Goal: Transaction & Acquisition: Book appointment/travel/reservation

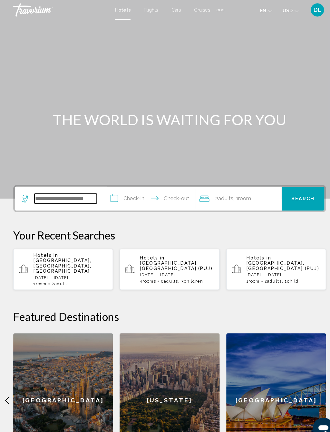
click at [77, 196] on input "Search widget" at bounding box center [63, 193] width 61 height 10
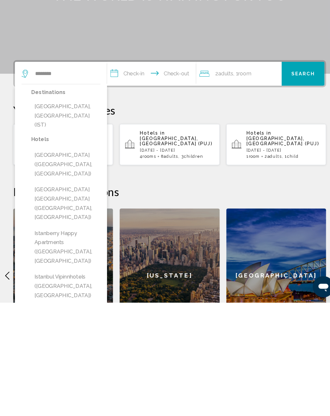
click at [80, 219] on button "[GEOGRAPHIC_DATA], [GEOGRAPHIC_DATA] (IST)" at bounding box center [63, 234] width 67 height 30
type input "**********"
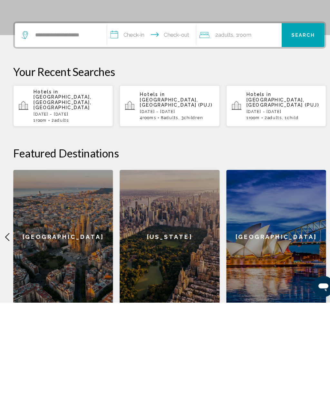
click at [141, 145] on input "**********" at bounding box center [148, 157] width 89 height 25
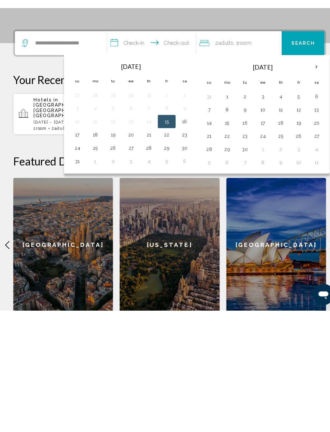
scroll to position [110, 0]
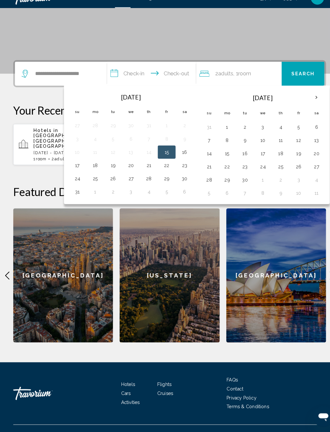
click at [295, 156] on button "19" at bounding box center [290, 160] width 10 height 9
click at [274, 169] on button "25" at bounding box center [272, 173] width 10 height 9
type input "**********"
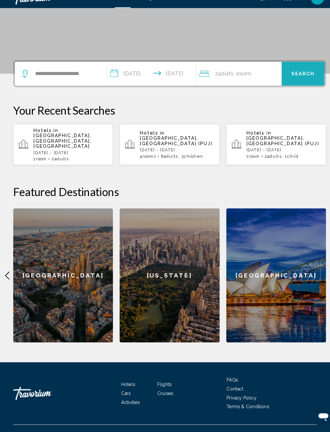
click at [304, 75] on button "Search" at bounding box center [295, 83] width 42 height 23
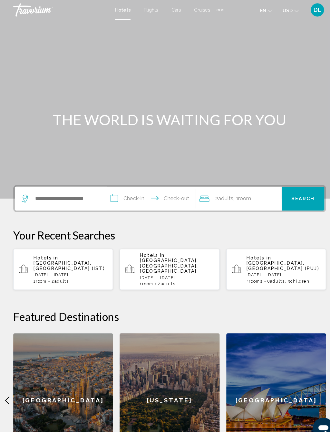
click at [66, 184] on div "Search widget" at bounding box center [59, 193] width 76 height 23
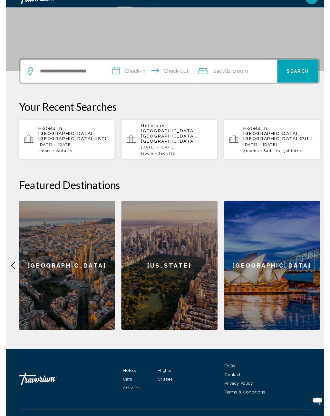
scroll to position [109, 0]
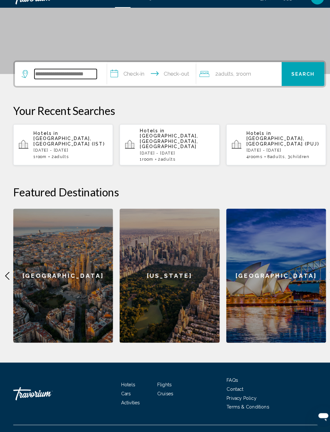
click at [88, 79] on input "Search widget" at bounding box center [63, 84] width 61 height 10
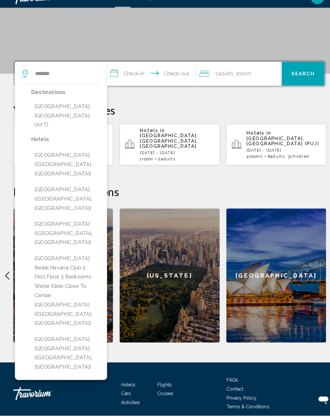
click at [86, 109] on button "[GEOGRAPHIC_DATA], [GEOGRAPHIC_DATA] (AYT)" at bounding box center [63, 124] width 67 height 30
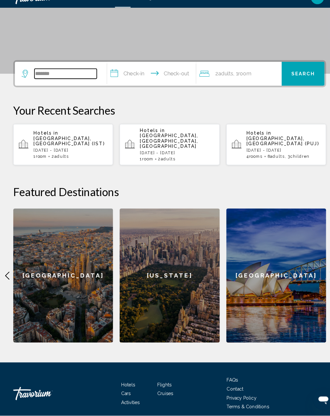
type input "**********"
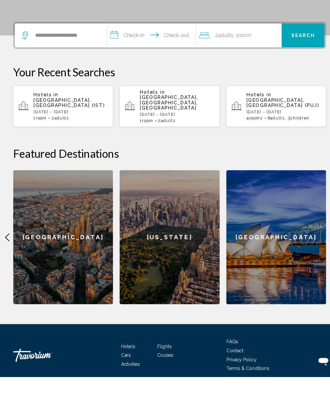
click at [134, 72] on input "**********" at bounding box center [148, 84] width 89 height 25
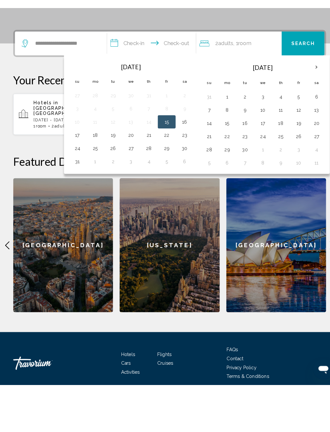
scroll to position [110, 0]
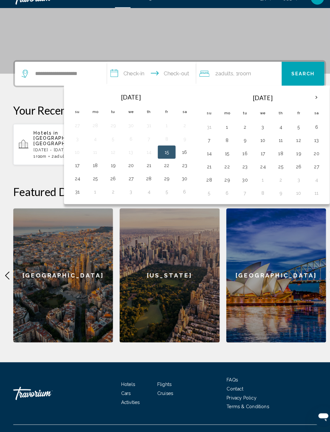
click at [295, 156] on button "19" at bounding box center [290, 160] width 10 height 9
click at [276, 169] on button "25" at bounding box center [272, 173] width 10 height 9
type input "**********"
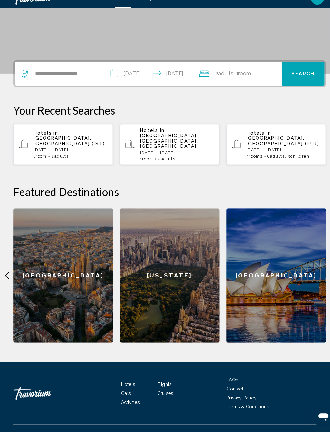
click at [301, 81] on span "Search" at bounding box center [294, 83] width 23 height 5
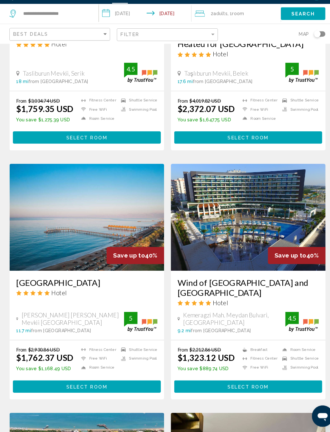
scroll to position [843, 0]
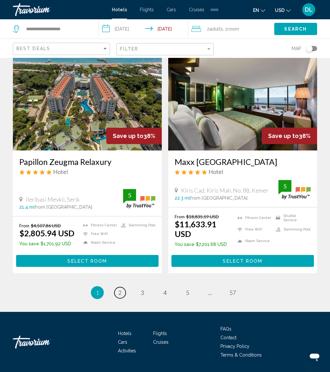
click at [124, 287] on link "page 2" at bounding box center [119, 292] width 11 height 11
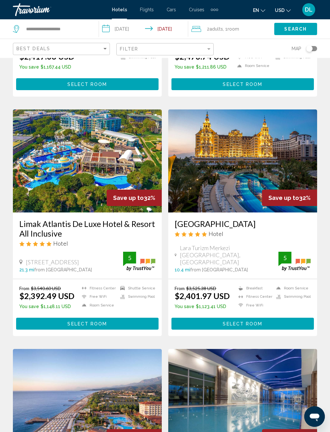
scroll to position [697, 0]
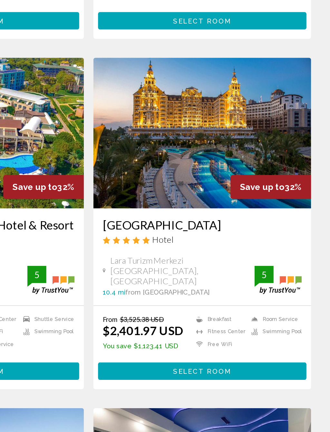
click at [222, 314] on span "Select Room" at bounding box center [242, 316] width 40 height 5
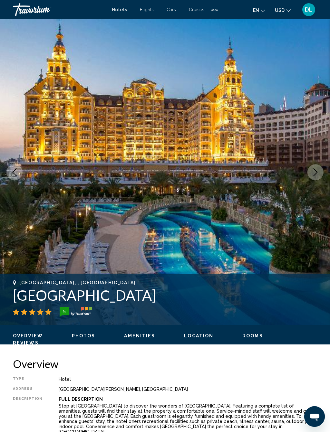
click at [314, 166] on button "Next image" at bounding box center [315, 172] width 16 height 16
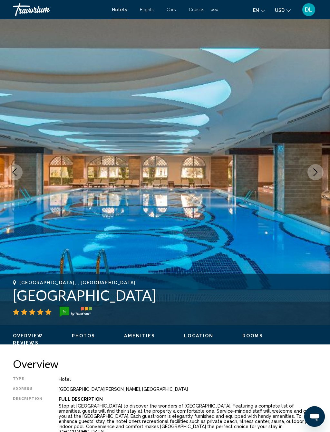
click at [322, 168] on button "Next image" at bounding box center [315, 172] width 16 height 16
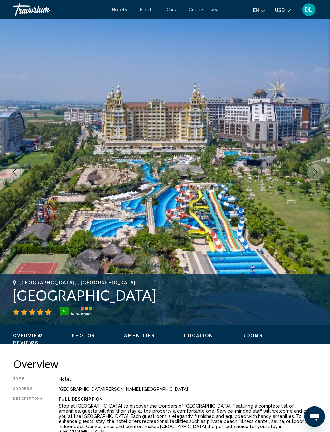
click at [316, 171] on icon "Next image" at bounding box center [315, 172] width 8 height 8
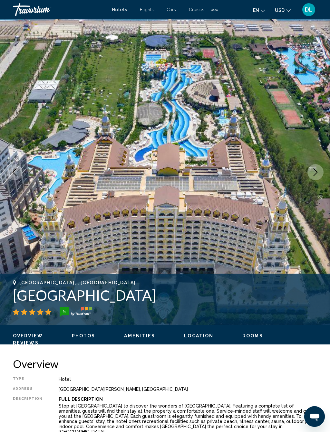
click at [323, 171] on img "Main content" at bounding box center [165, 172] width 330 height 306
click at [315, 171] on icon "Next image" at bounding box center [315, 172] width 4 height 8
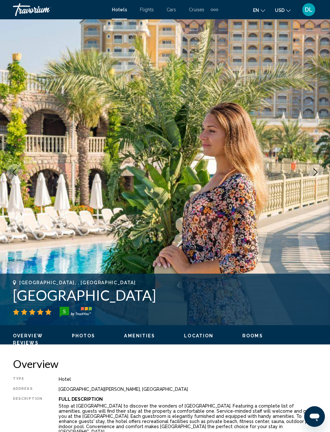
click at [316, 170] on icon "Next image" at bounding box center [315, 172] width 8 height 8
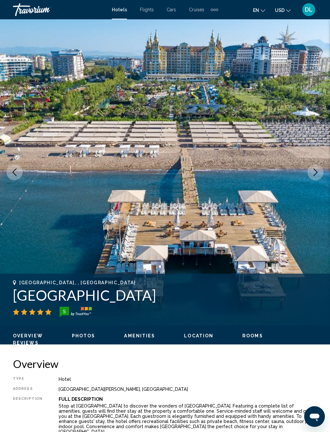
click at [316, 174] on icon "Next image" at bounding box center [315, 172] width 8 height 8
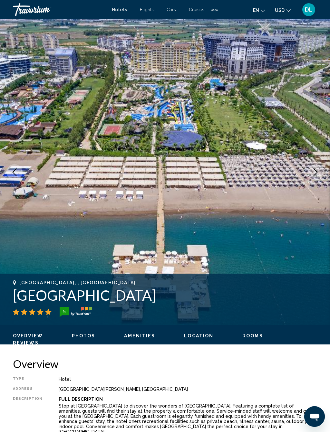
click at [319, 172] on button "Next image" at bounding box center [315, 172] width 16 height 16
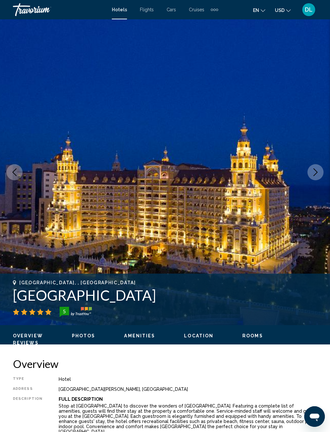
click at [321, 173] on button "Next image" at bounding box center [315, 172] width 16 height 16
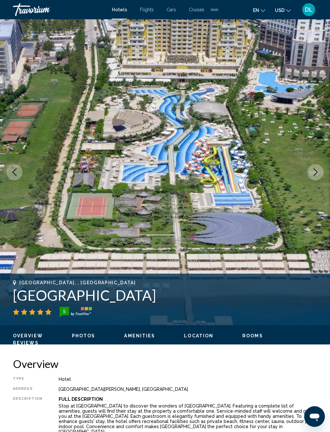
click at [317, 168] on button "Next image" at bounding box center [315, 172] width 16 height 16
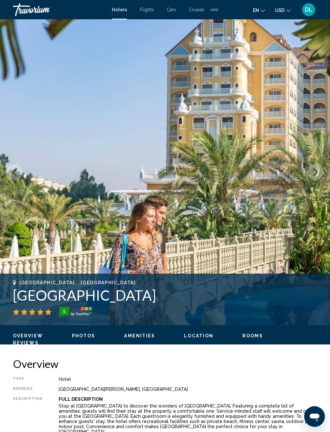
click at [313, 170] on icon "Next image" at bounding box center [315, 172] width 8 height 8
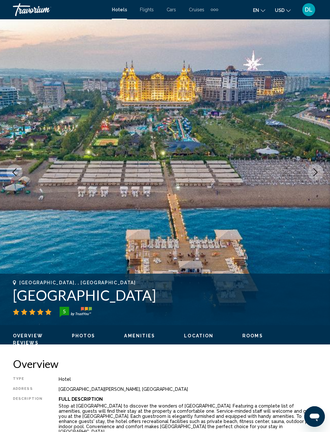
click at [314, 169] on icon "Next image" at bounding box center [315, 172] width 8 height 8
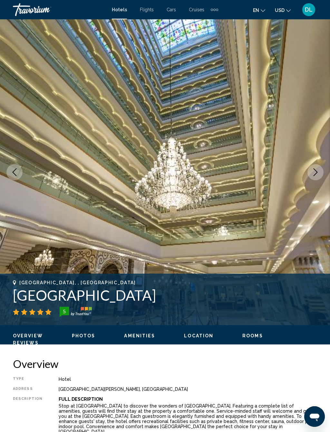
click at [316, 171] on icon "Next image" at bounding box center [315, 172] width 4 height 8
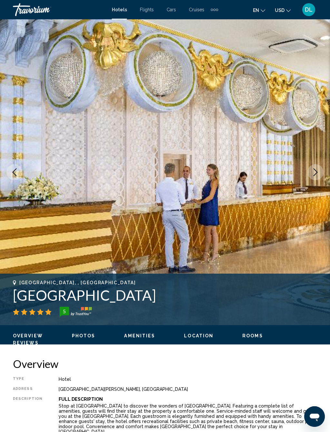
click at [315, 169] on icon "Next image" at bounding box center [315, 172] width 8 height 8
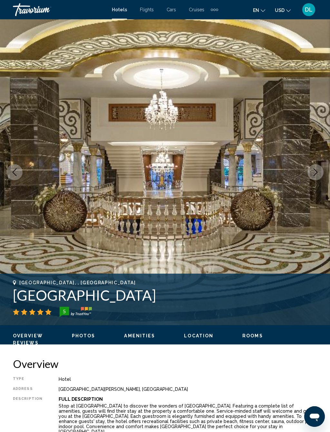
click at [319, 165] on button "Next image" at bounding box center [315, 172] width 16 height 16
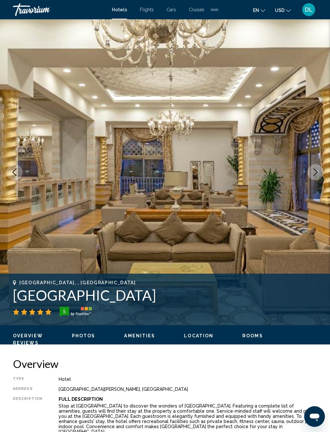
click at [322, 170] on button "Next image" at bounding box center [315, 172] width 16 height 16
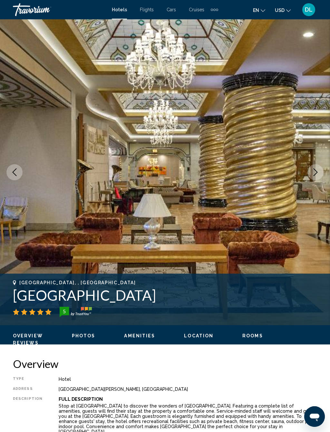
click at [320, 171] on button "Next image" at bounding box center [315, 172] width 16 height 16
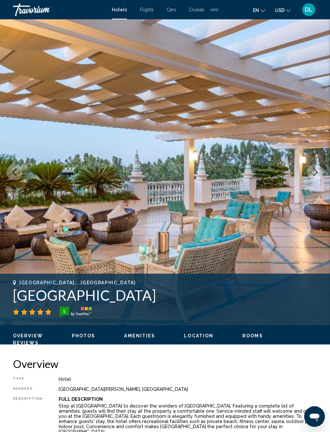
click at [318, 173] on icon "Next image" at bounding box center [315, 172] width 8 height 8
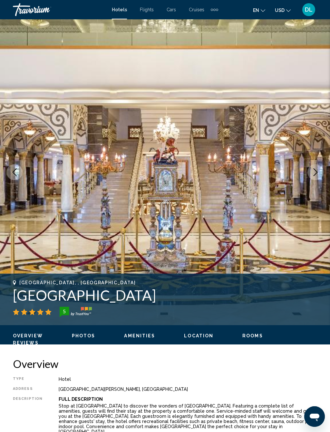
click at [314, 167] on button "Next image" at bounding box center [315, 172] width 16 height 16
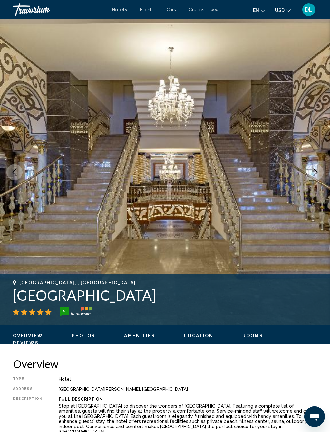
click at [318, 173] on icon "Next image" at bounding box center [315, 172] width 8 height 8
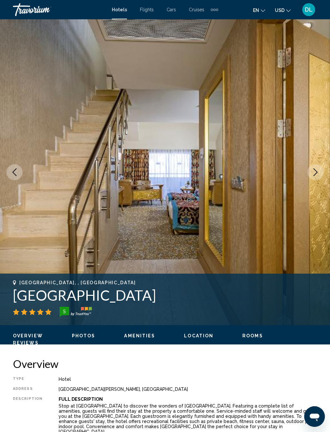
click at [316, 168] on button "Next image" at bounding box center [315, 172] width 16 height 16
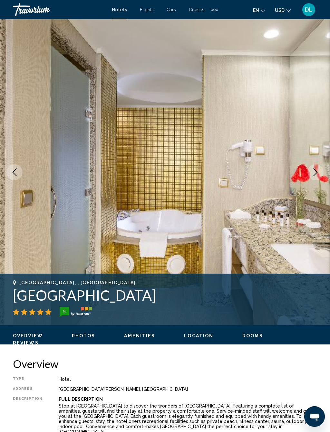
click at [320, 177] on button "Next image" at bounding box center [315, 172] width 16 height 16
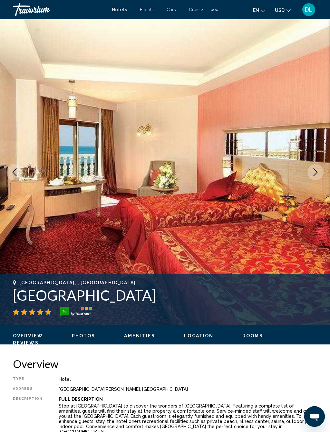
click at [313, 169] on icon "Next image" at bounding box center [315, 172] width 8 height 8
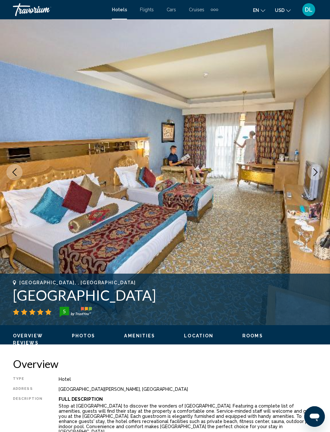
click at [319, 180] on img "Main content" at bounding box center [165, 172] width 330 height 306
click at [315, 174] on icon "Next image" at bounding box center [315, 172] width 4 height 8
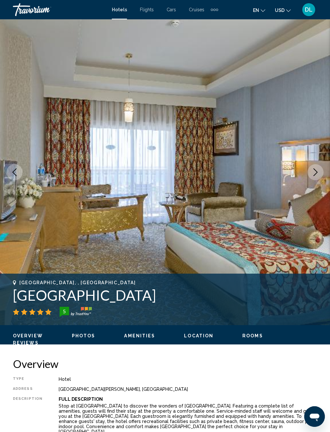
click at [309, 179] on img "Main content" at bounding box center [165, 172] width 330 height 306
click at [314, 173] on icon "Next image" at bounding box center [315, 172] width 8 height 8
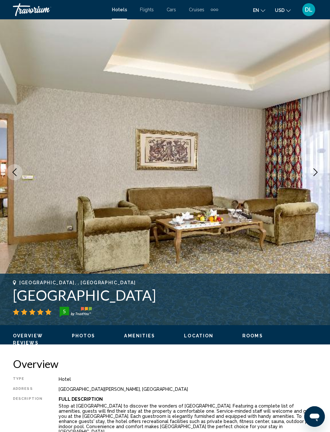
click at [316, 178] on button "Next image" at bounding box center [315, 172] width 16 height 16
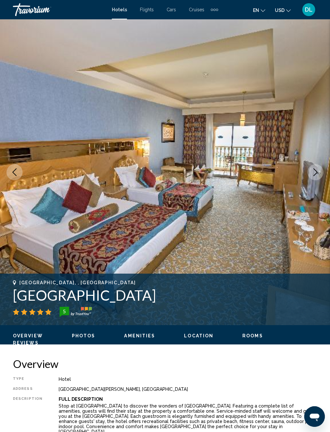
click at [315, 168] on icon "Next image" at bounding box center [315, 172] width 8 height 8
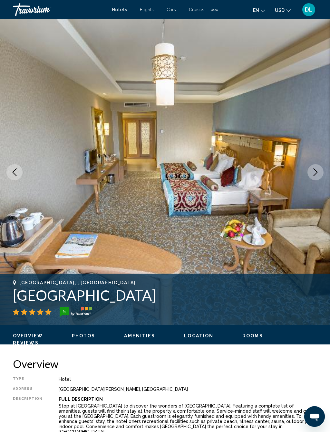
click at [318, 179] on button "Next image" at bounding box center [315, 172] width 16 height 16
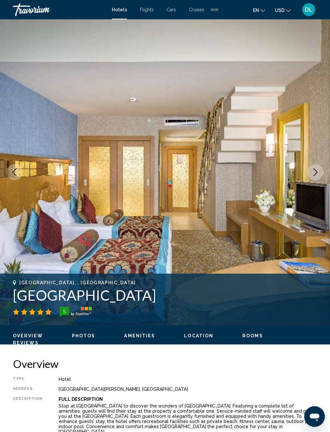
click at [318, 170] on icon "Next image" at bounding box center [315, 172] width 8 height 8
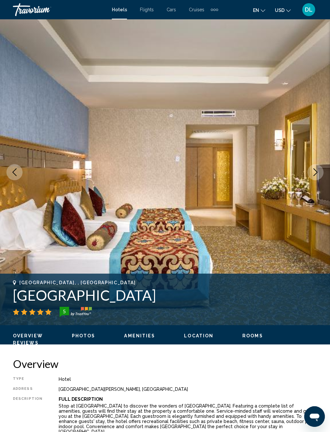
click at [314, 167] on button "Next image" at bounding box center [315, 172] width 16 height 16
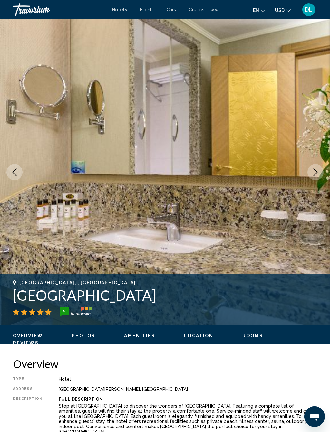
click at [319, 172] on button "Next image" at bounding box center [315, 172] width 16 height 16
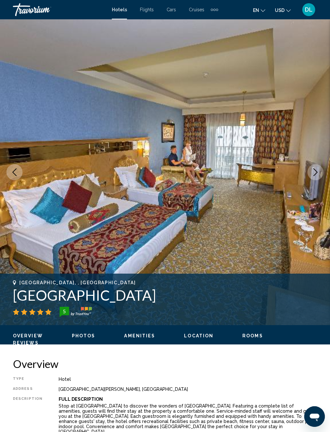
click at [316, 171] on icon "Next image" at bounding box center [315, 172] width 8 height 8
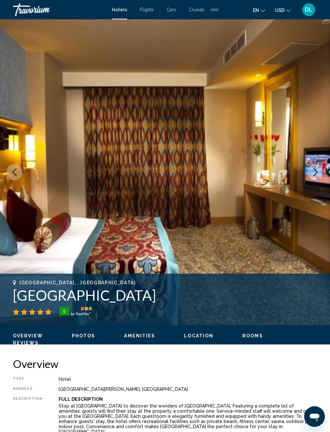
click at [322, 165] on img "Main content" at bounding box center [165, 172] width 330 height 306
click at [316, 169] on icon "Next image" at bounding box center [315, 172] width 8 height 8
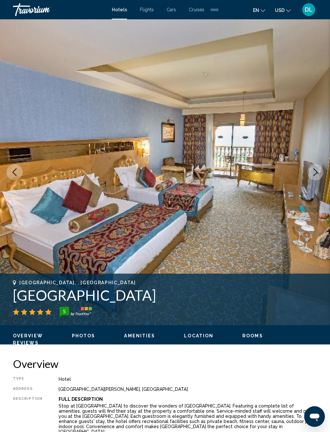
click at [321, 169] on button "Next image" at bounding box center [315, 172] width 16 height 16
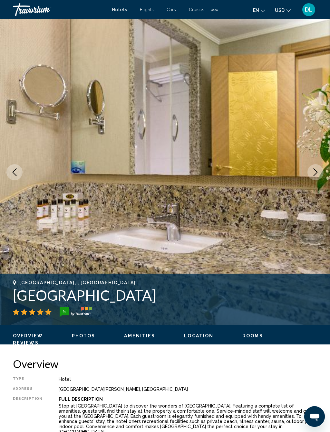
click at [322, 168] on button "Next image" at bounding box center [315, 172] width 16 height 16
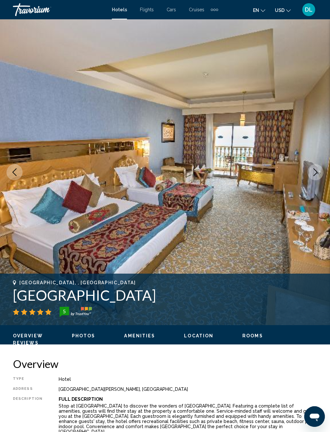
click at [316, 172] on icon "Next image" at bounding box center [315, 172] width 4 height 8
click at [318, 167] on button "Next image" at bounding box center [315, 172] width 16 height 16
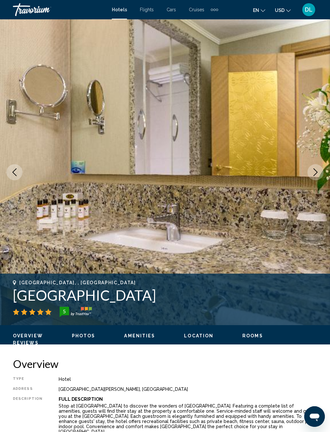
click at [317, 166] on button "Next image" at bounding box center [315, 172] width 16 height 16
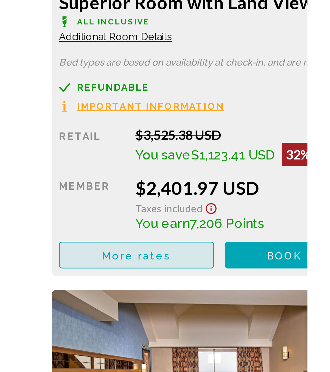
scroll to position [966, 0]
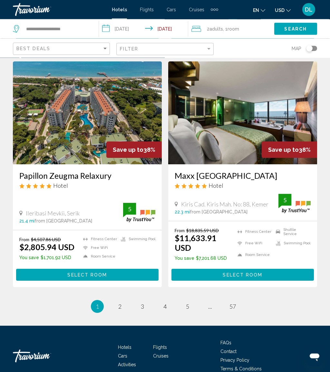
scroll to position [1208, 0]
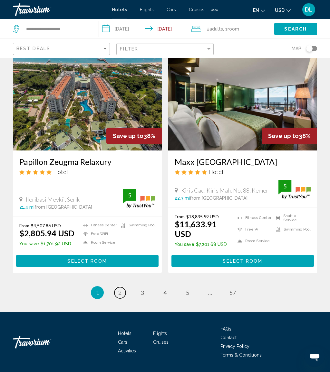
click at [122, 287] on link "page 2" at bounding box center [119, 292] width 11 height 11
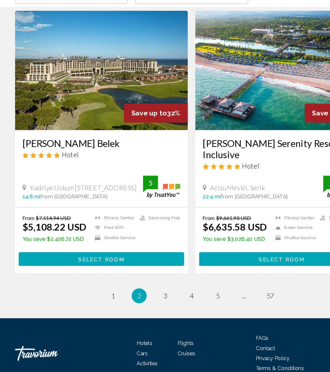
scroll to position [1217, 0]
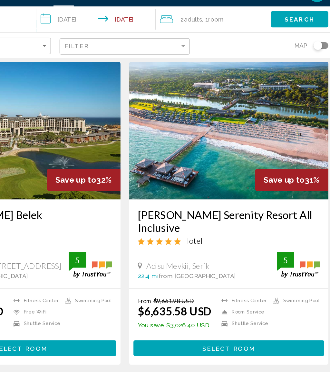
click at [141, 303] on span "3" at bounding box center [142, 306] width 3 height 7
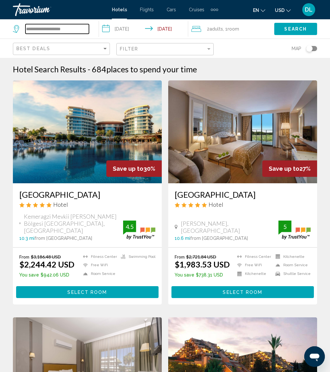
click at [83, 25] on input "**********" at bounding box center [56, 29] width 63 height 10
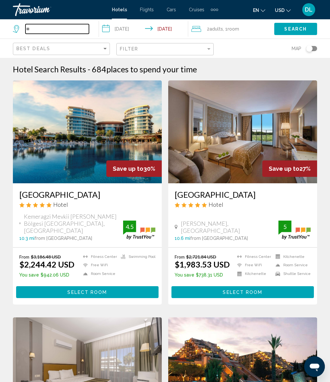
type input "*"
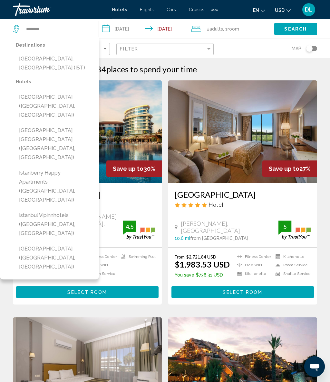
click at [61, 58] on button "[GEOGRAPHIC_DATA], [GEOGRAPHIC_DATA] (IST)" at bounding box center [54, 63] width 77 height 21
type input "**********"
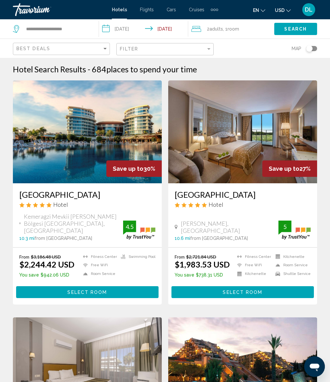
click at [298, 30] on span "Search" at bounding box center [295, 29] width 23 height 5
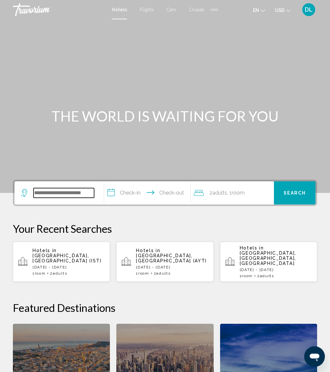
click at [89, 190] on input "Search widget" at bounding box center [63, 193] width 61 height 10
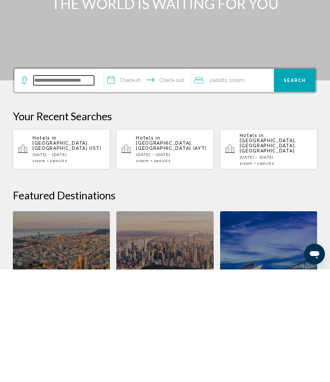
scroll to position [45, 0]
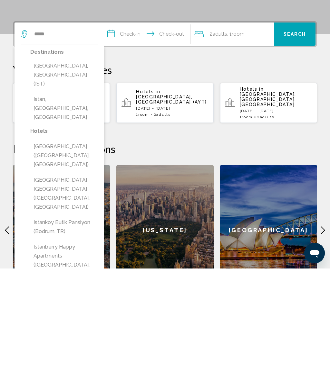
click at [83, 173] on button "[GEOGRAPHIC_DATA], [GEOGRAPHIC_DATA] (IST)" at bounding box center [63, 188] width 67 height 30
type input "**********"
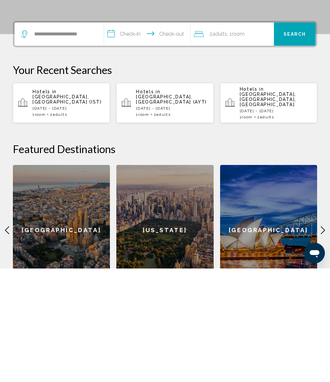
click at [137, 136] on input "**********" at bounding box center [148, 148] width 89 height 25
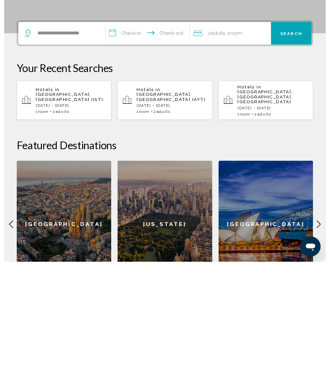
scroll to position [159, 0]
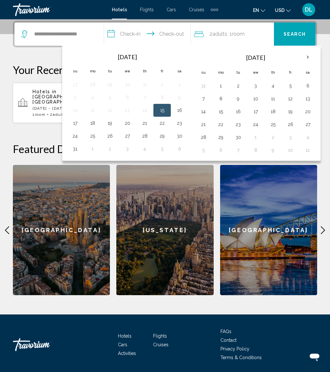
click at [224, 114] on button "15" at bounding box center [220, 111] width 10 height 9
click at [203, 128] on button "21" at bounding box center [203, 124] width 10 height 9
type input "**********"
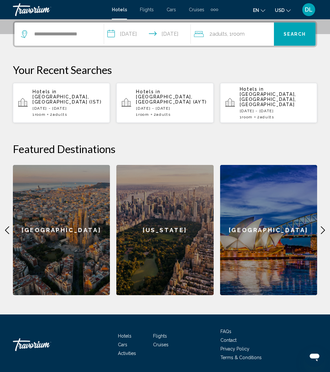
click at [299, 35] on span "Search" at bounding box center [294, 34] width 23 height 5
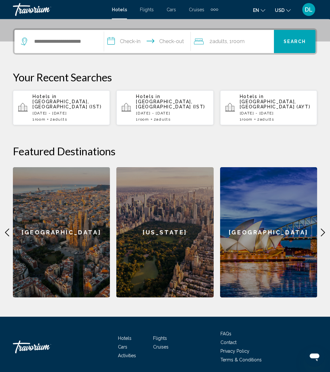
click at [313, 363] on div "Abrir ventana de mensajería" at bounding box center [313, 356] width 19 height 19
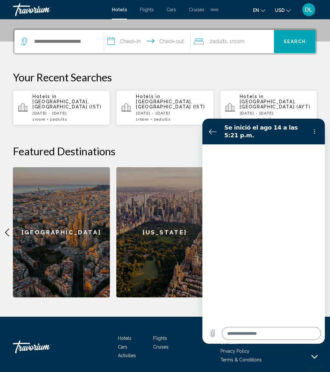
type textarea "*"
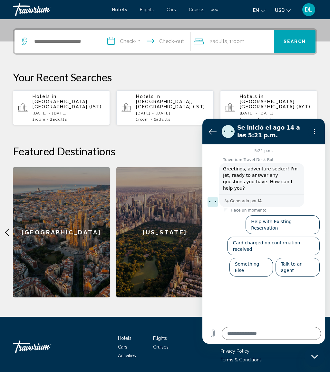
click at [214, 129] on icon "Volver a la lista de conversaciones" at bounding box center [213, 132] width 8 height 8
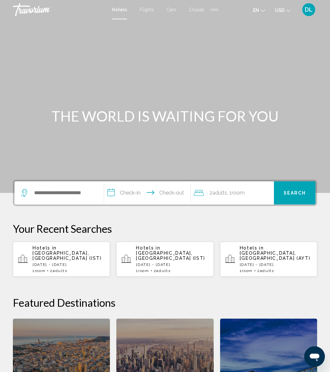
click at [80, 263] on p "[DATE] - [DATE]" at bounding box center [69, 265] width 72 height 5
click at [86, 263] on p "[DATE] - [DATE]" at bounding box center [69, 265] width 72 height 5
click at [80, 263] on p "[DATE] - [DATE]" at bounding box center [69, 265] width 72 height 5
